Goal: Transaction & Acquisition: Purchase product/service

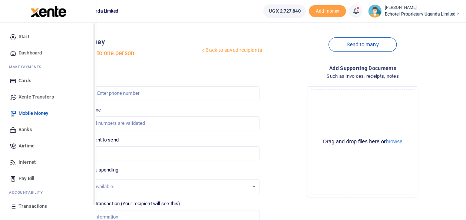
click at [31, 207] on span "Transactions" at bounding box center [33, 206] width 29 height 7
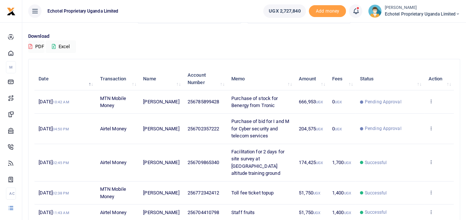
scroll to position [37, 0]
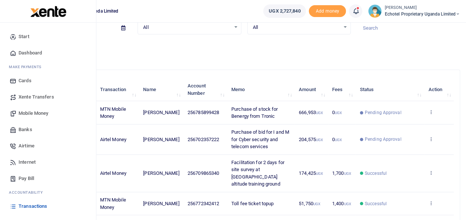
click at [27, 204] on span "Transactions" at bounding box center [33, 206] width 29 height 7
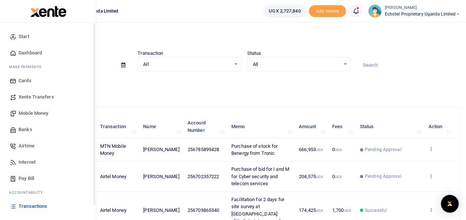
click at [23, 110] on span "Mobile Money" at bounding box center [34, 113] width 30 height 7
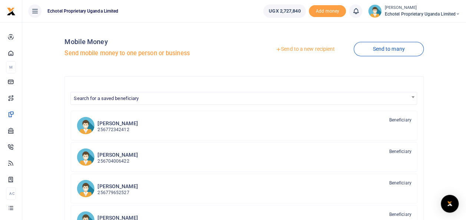
click at [303, 50] on div at bounding box center [233, 110] width 466 height 220
click at [303, 49] on link "Send to a new recipient" at bounding box center [305, 49] width 97 height 13
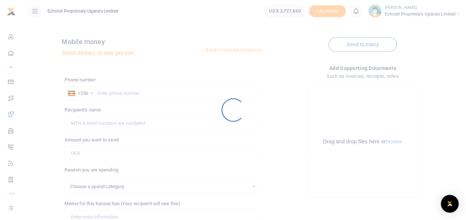
select select
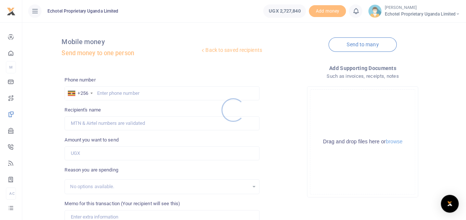
click at [105, 93] on div at bounding box center [233, 110] width 466 height 220
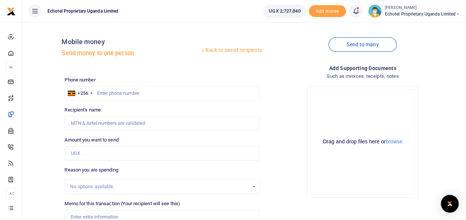
click at [385, 135] on div "Drag and drop files here or browse Powered by Uppy" at bounding box center [362, 141] width 105 height 105
click at [391, 141] on button "browse" at bounding box center [393, 142] width 17 height 6
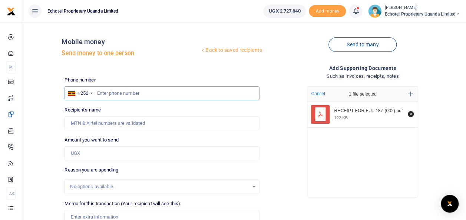
click at [122, 92] on input "text" at bounding box center [161, 93] width 195 height 14
type input "0774275041"
type input "[PERSON_NAME] [PERSON_NAME]"
click at [99, 93] on input "0774275041" at bounding box center [161, 93] width 195 height 14
type input "774275041"
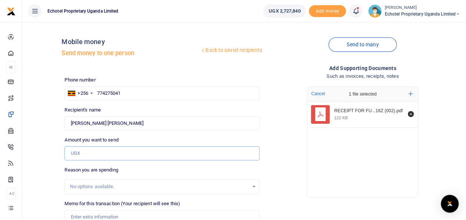
click at [83, 150] on input "Amount you want to send" at bounding box center [161, 153] width 195 height 14
type input "50,000"
type input "Fuel top up on UBL 418Z"
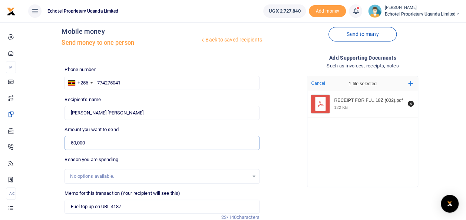
scroll to position [74, 0]
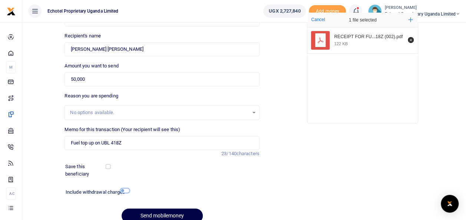
click at [124, 191] on input "checkbox" at bounding box center [125, 190] width 10 height 5
checkbox input "true"
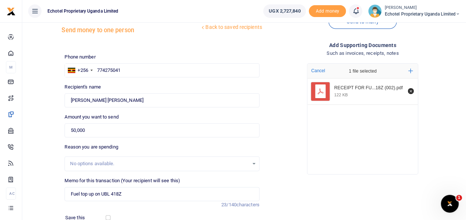
scroll to position [0, 0]
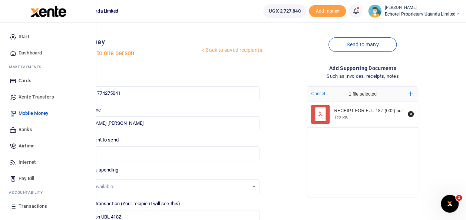
click at [33, 205] on span "Transactions" at bounding box center [33, 206] width 29 height 7
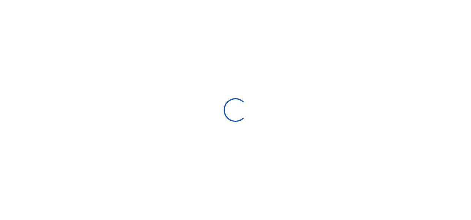
select select
type input "08/07/2025 - 09/05/2025"
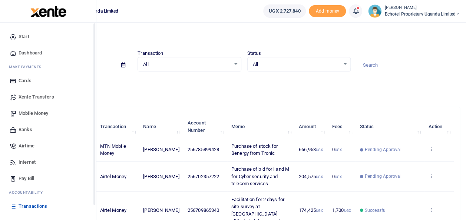
click at [33, 112] on span "Mobile Money" at bounding box center [34, 113] width 30 height 7
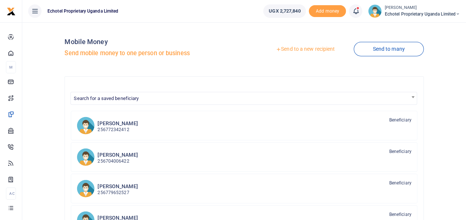
click at [301, 48] on link "Send to a new recipient" at bounding box center [305, 49] width 97 height 13
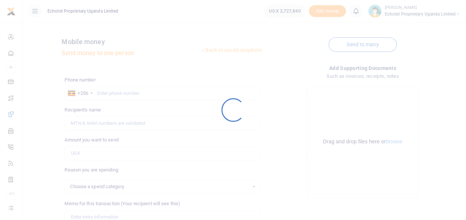
select select
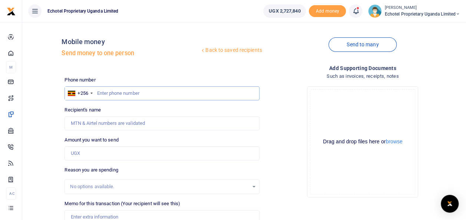
click at [96, 92] on input "text" at bounding box center [161, 93] width 195 height 14
click at [98, 123] on input "Recipient's name" at bounding box center [161, 123] width 195 height 14
click at [275, 100] on div "Drop your files here Drag and drop files here or browse Powered by Uppy" at bounding box center [362, 141] width 195 height 123
click at [212, 89] on input "text" at bounding box center [161, 93] width 195 height 14
click at [156, 94] on input "text" at bounding box center [161, 93] width 195 height 14
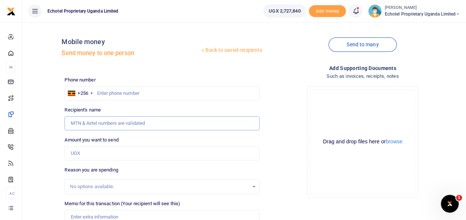
click at [137, 119] on input "Recipient's name" at bounding box center [161, 123] width 195 height 14
type input "Walusimbi Julius Mark"
type input "50,000"
type input "Fuel top up on UBL 418Z"
type input "[PERSON_NAME] [PERSON_NAME]"
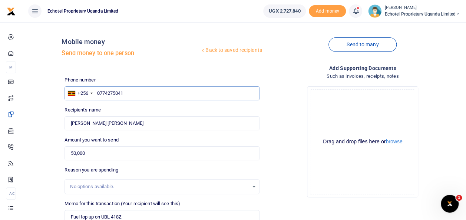
click at [100, 92] on input "0774275041" at bounding box center [161, 93] width 195 height 14
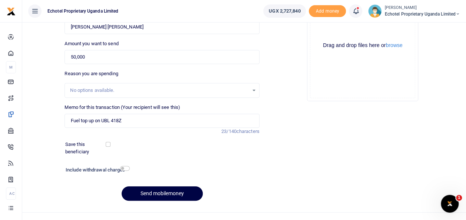
scroll to position [107, 0]
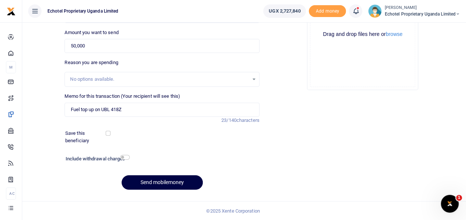
type input "774275041"
click at [124, 159] on input "checkbox" at bounding box center [125, 157] width 10 height 5
checkbox input "true"
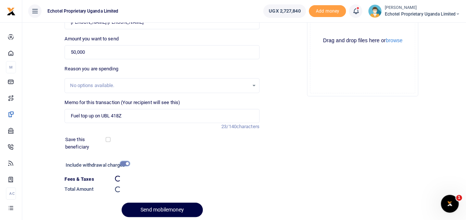
scroll to position [0, 0]
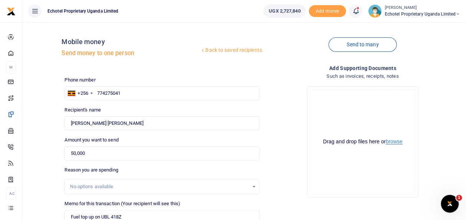
click at [398, 143] on button "browse" at bounding box center [393, 142] width 17 height 6
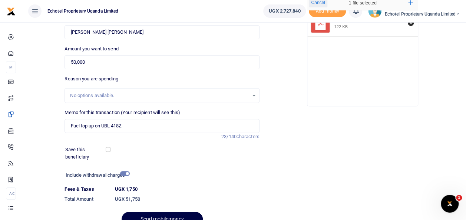
scroll to position [128, 0]
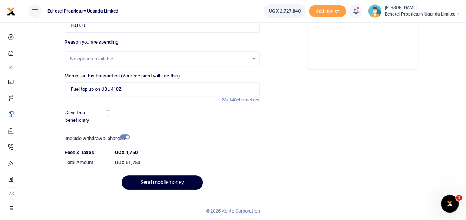
click at [162, 181] on button "Send mobilemoney" at bounding box center [162, 182] width 81 height 14
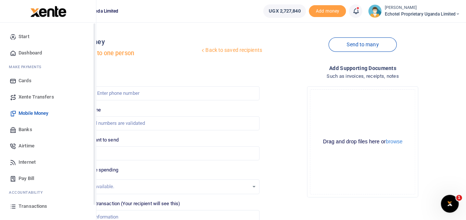
click at [26, 205] on span "Transactions" at bounding box center [33, 206] width 29 height 7
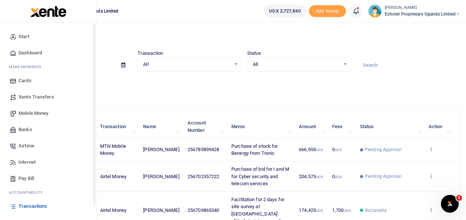
click at [34, 206] on span "Transactions" at bounding box center [33, 206] width 29 height 7
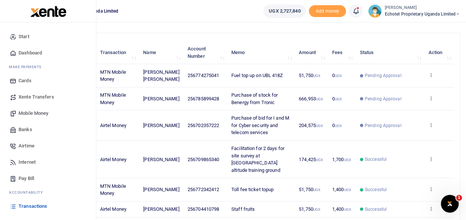
click at [29, 207] on span "Transactions" at bounding box center [33, 206] width 29 height 7
